Goal: Task Accomplishment & Management: Use online tool/utility

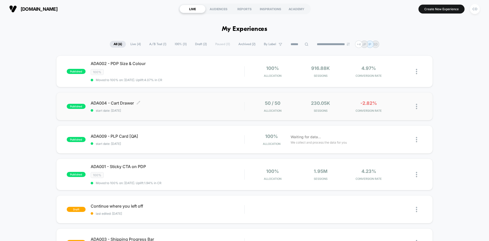
click at [164, 103] on span "ADA004 - Cart Drawer Click to edit experience details" at bounding box center [168, 102] width 154 height 5
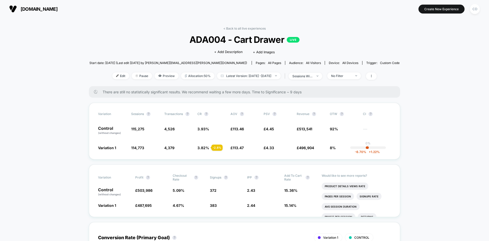
click at [109, 72] on div "< Back to all live experiences ADA004 - Cart Drawer LIVE Click to edit experien…" at bounding box center [244, 56] width 310 height 60
click at [112, 75] on span "Edit" at bounding box center [120, 75] width 17 height 7
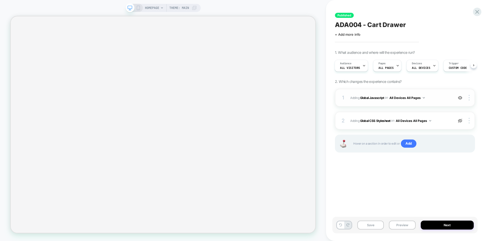
scroll to position [0, 1]
click at [375, 98] on b "Global Javascript" at bounding box center [372, 97] width 24 height 4
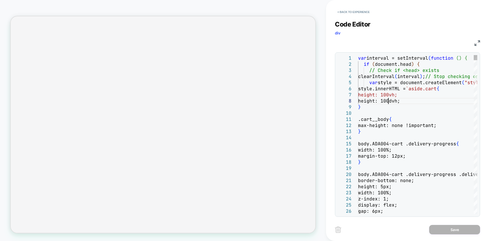
scroll to position [0, 0]
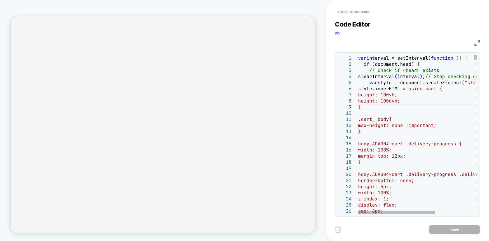
type textarea "**********"
select select "**********"
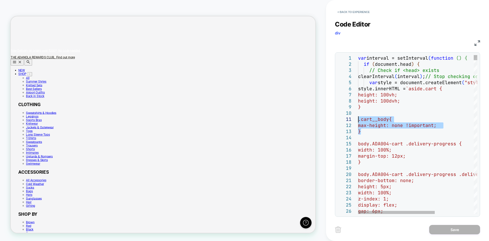
drag, startPoint x: 365, startPoint y: 134, endPoint x: 358, endPoint y: 121, distance: 14.8
type textarea "**********"
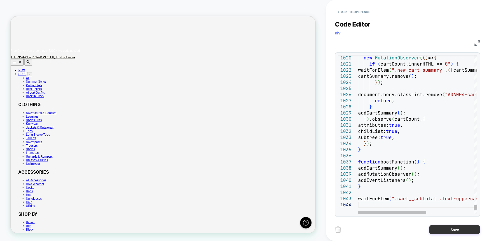
click at [440, 230] on button "Save" at bounding box center [454, 229] width 51 height 9
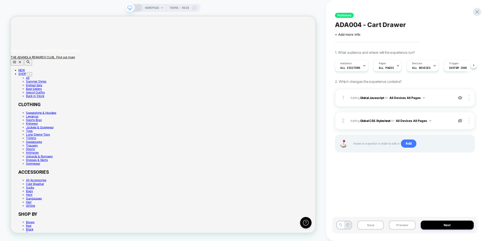
scroll to position [0, 0]
click at [373, 223] on button "Save" at bounding box center [370, 224] width 26 height 9
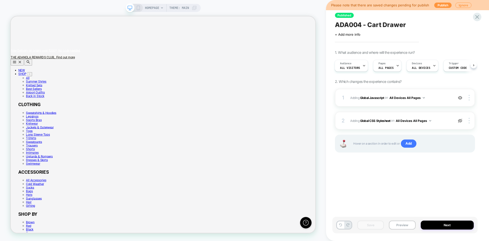
scroll to position [0, 0]
click at [439, 5] on button "Publish" at bounding box center [442, 5] width 17 height 5
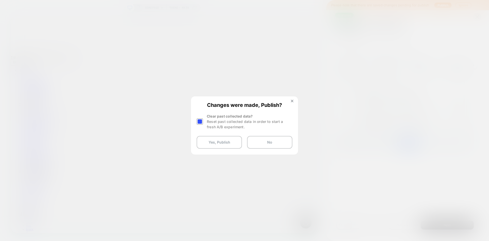
click at [201, 120] on div at bounding box center [200, 121] width 6 height 6
click at [208, 139] on button "Yes, Publish" at bounding box center [219, 142] width 45 height 13
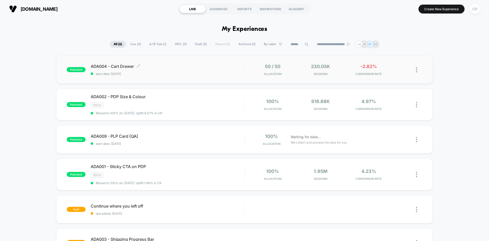
click at [130, 70] on div "ADA004 - Cart Drawer Click to edit experience details Click to edit experience …" at bounding box center [168, 70] width 154 height 12
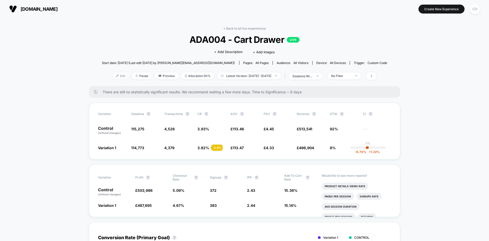
click at [114, 78] on span "Edit" at bounding box center [120, 75] width 17 height 7
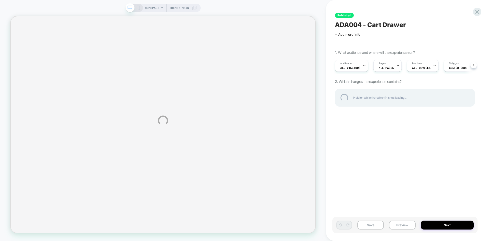
select select "**********"
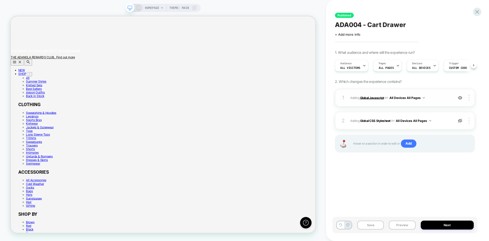
scroll to position [0, 0]
click at [370, 95] on span "Adding Global Javascript on All Devices All Pages" at bounding box center [400, 97] width 101 height 6
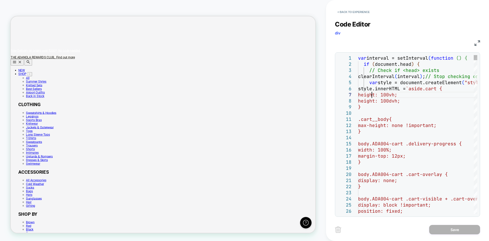
type textarea "**********"
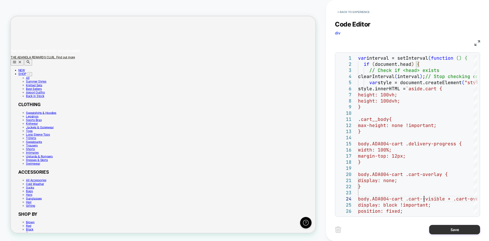
click at [453, 229] on button "Save" at bounding box center [454, 229] width 51 height 9
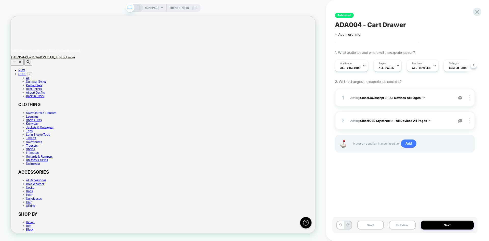
scroll to position [0, 0]
click at [381, 224] on button "Save" at bounding box center [370, 224] width 26 height 9
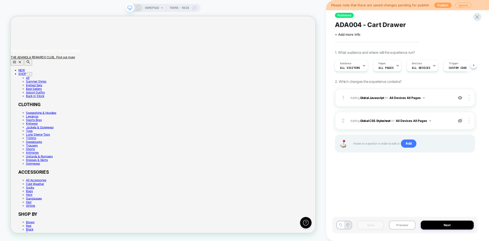
scroll to position [0, 0]
click at [444, 3] on button "Publish" at bounding box center [442, 5] width 17 height 5
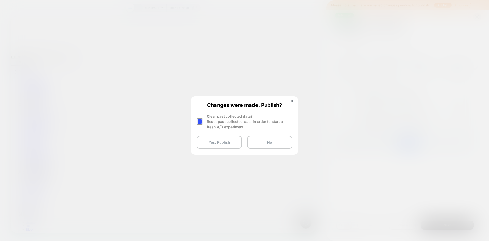
click at [202, 120] on div at bounding box center [200, 121] width 6 height 6
click at [216, 137] on button "Yes, Publish" at bounding box center [219, 142] width 45 height 13
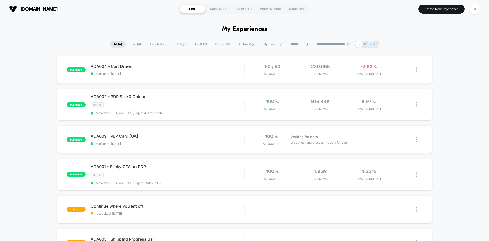
click at [199, 76] on div "published ADA004 - Cart Drawer start date: [DATE] 50 / 50 Allocation 230.05k Se…" at bounding box center [244, 69] width 376 height 28
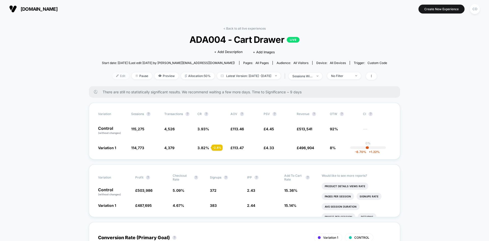
click at [112, 77] on span "Edit" at bounding box center [120, 75] width 17 height 7
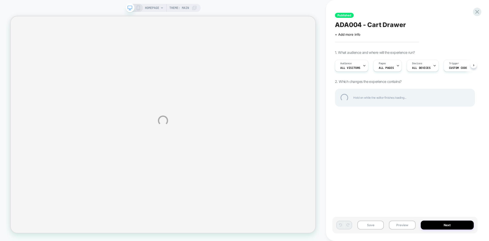
select select "**********"
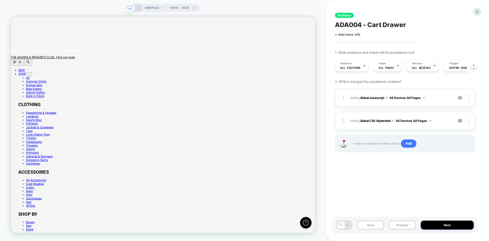
scroll to position [0, 0]
click at [373, 99] on b "Global Javascript" at bounding box center [372, 97] width 24 height 4
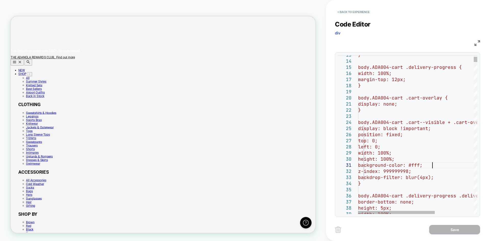
scroll to position [0, 0]
drag, startPoint x: 432, startPoint y: 165, endPoint x: 419, endPoint y: 163, distance: 13.8
type textarea "**********"
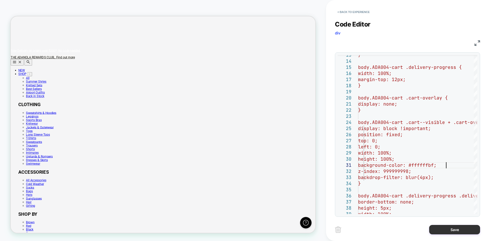
click at [452, 231] on button "Save" at bounding box center [454, 229] width 51 height 9
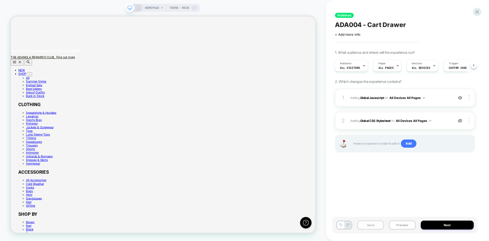
scroll to position [0, 0]
click at [375, 226] on button "Save" at bounding box center [370, 224] width 26 height 9
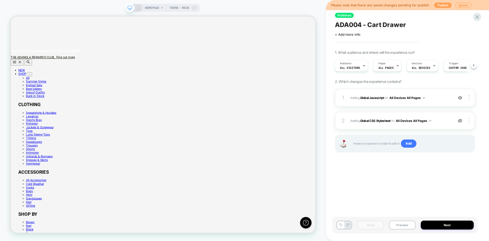
click at [438, 7] on button "Publish" at bounding box center [442, 5] width 17 height 5
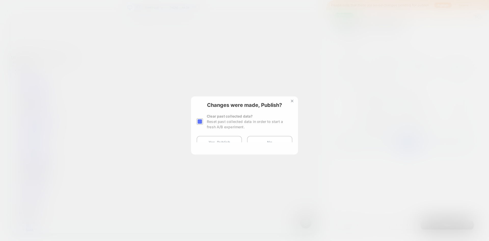
scroll to position [0, 406]
click at [202, 122] on div at bounding box center [200, 121] width 6 height 6
click at [218, 143] on button "Yes, Publish" at bounding box center [219, 142] width 45 height 13
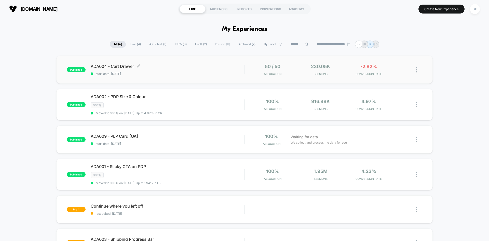
click at [168, 71] on div "ADA004 - Cart Drawer Click to edit experience details Click to edit experience …" at bounding box center [168, 70] width 154 height 12
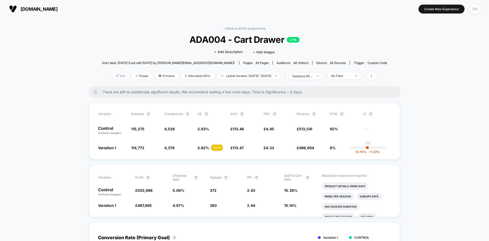
click at [117, 76] on span "Edit" at bounding box center [120, 75] width 17 height 7
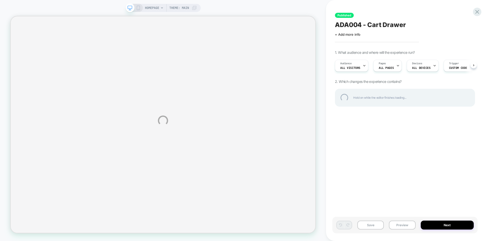
select select "**********"
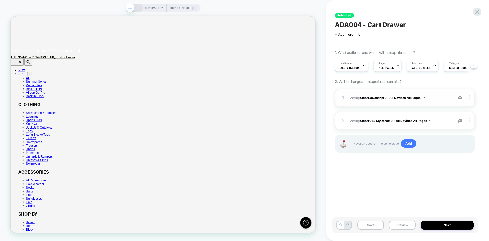
scroll to position [0, 0]
click at [375, 98] on b "Global Javascript" at bounding box center [372, 97] width 24 height 4
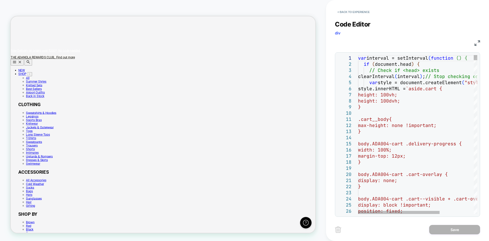
scroll to position [0, 111]
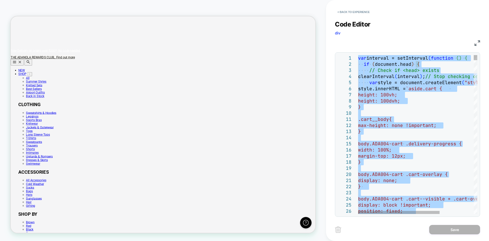
scroll to position [0, 0]
type textarea "**********"
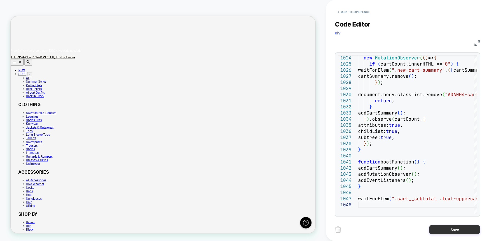
click at [444, 227] on button "Save" at bounding box center [454, 229] width 51 height 9
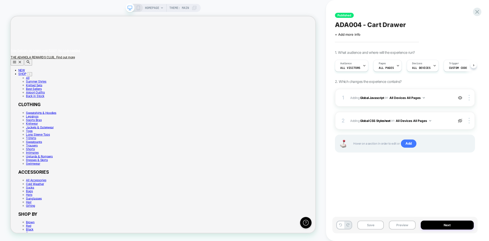
scroll to position [0, 0]
click at [380, 221] on button "Save" at bounding box center [370, 224] width 26 height 9
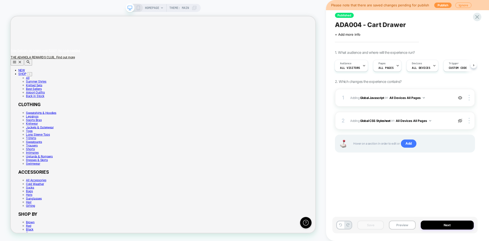
scroll to position [0, 406]
click at [436, 4] on button "Publish" at bounding box center [442, 5] width 17 height 5
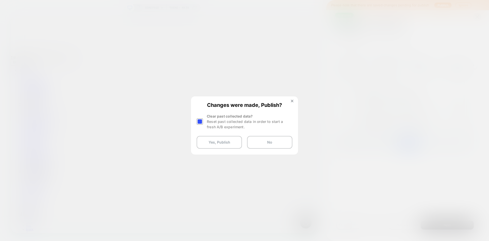
click at [202, 122] on div at bounding box center [200, 121] width 6 height 6
click at [220, 149] on div "Changes were made, Publish? Clear past collected data? Reset past collected dat…" at bounding box center [244, 125] width 106 height 57
click at [219, 145] on button "Yes, Publish" at bounding box center [219, 142] width 45 height 13
